Goal: Navigation & Orientation: Find specific page/section

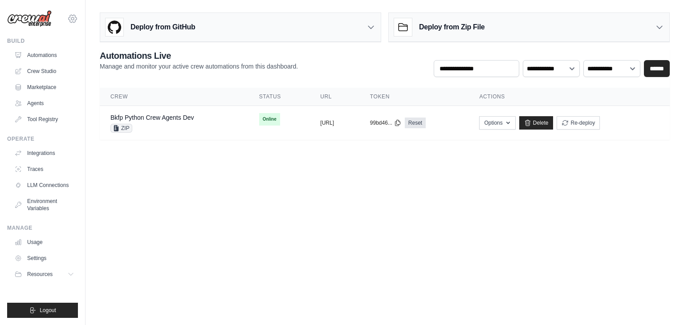
click at [73, 17] on icon at bounding box center [72, 18] width 11 height 11
click at [50, 57] on link "Settings" at bounding box center [72, 60] width 78 height 16
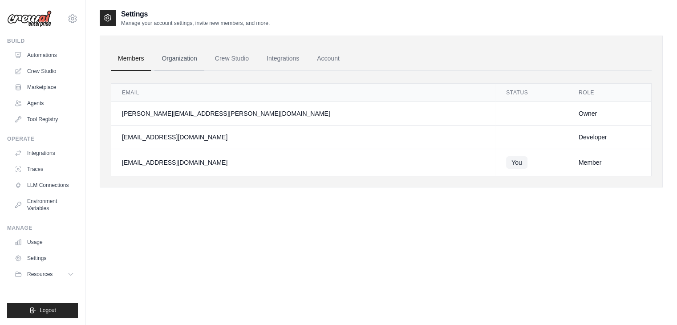
click at [171, 60] on link "Organization" at bounding box center [178, 59] width 49 height 24
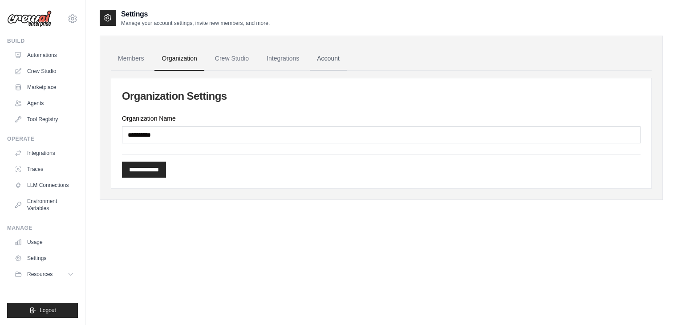
click at [321, 62] on link "Account" at bounding box center [328, 59] width 37 height 24
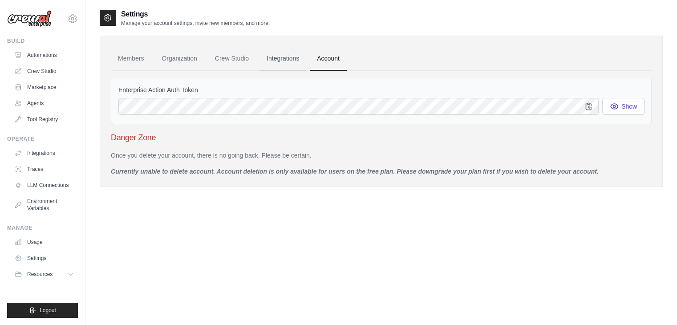
click at [286, 57] on link "Integrations" at bounding box center [283, 59] width 47 height 24
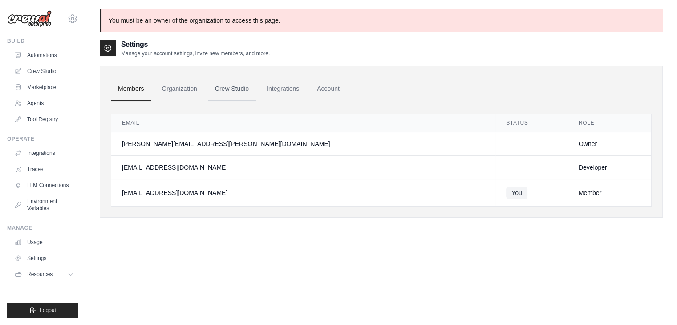
click at [235, 85] on link "Crew Studio" at bounding box center [232, 89] width 48 height 24
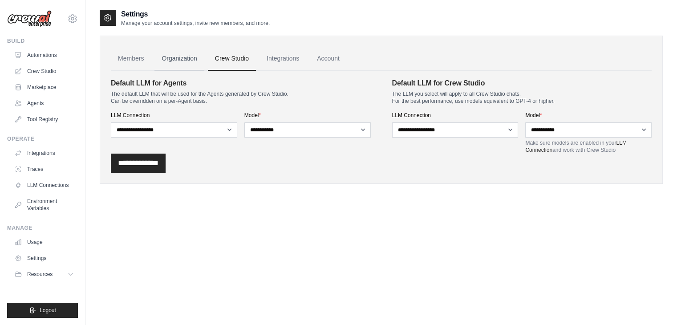
click at [188, 61] on link "Organization" at bounding box center [178, 59] width 49 height 24
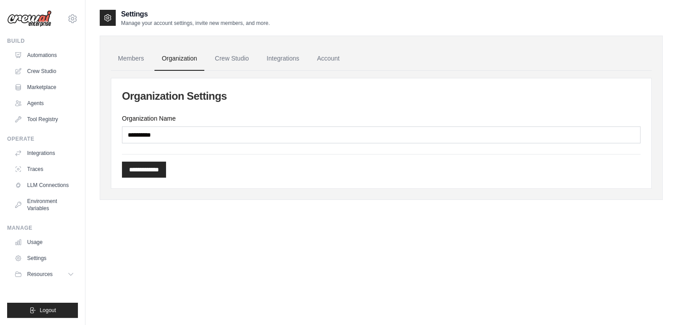
click at [36, 19] on img at bounding box center [29, 18] width 45 height 17
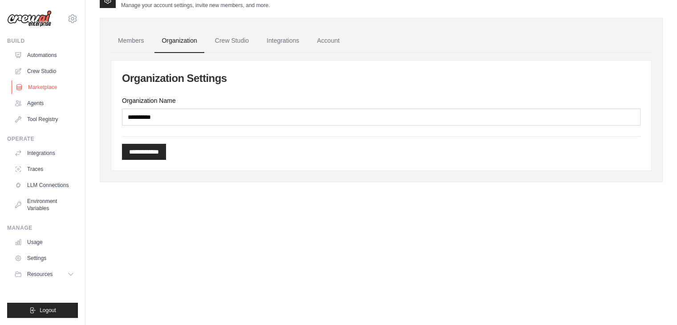
click at [45, 93] on link "Marketplace" at bounding box center [45, 87] width 67 height 14
